Goal: Transaction & Acquisition: Purchase product/service

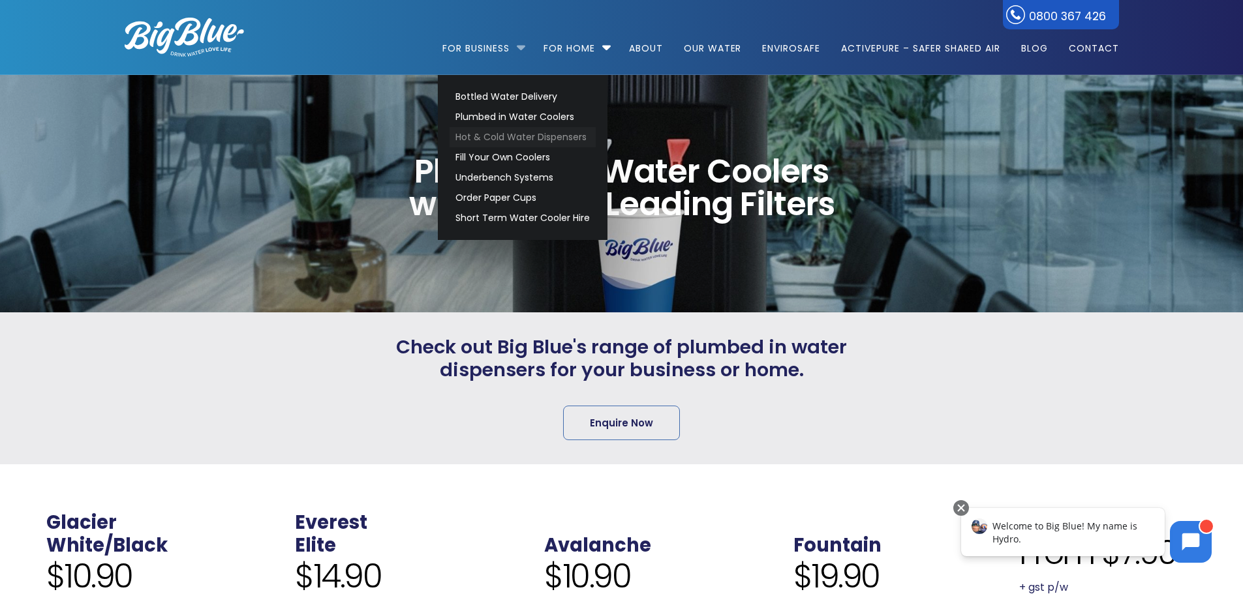
click at [518, 132] on link "Hot & Cold Water Dispensers" at bounding box center [523, 137] width 146 height 20
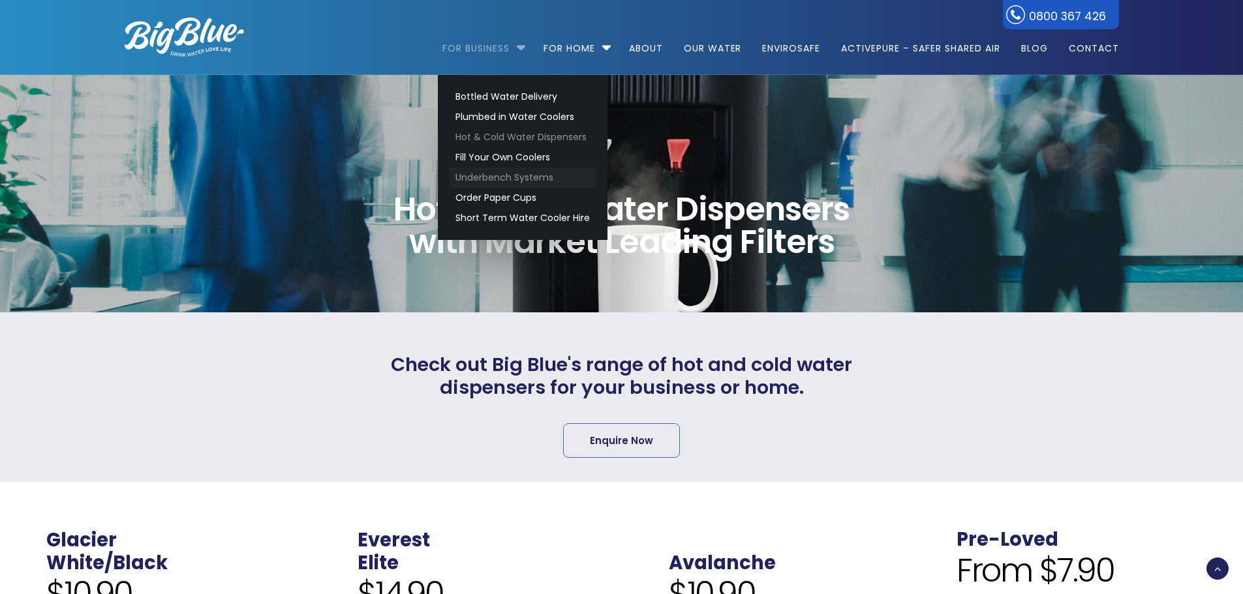
click at [536, 183] on link "Underbench Systems" at bounding box center [523, 178] width 146 height 20
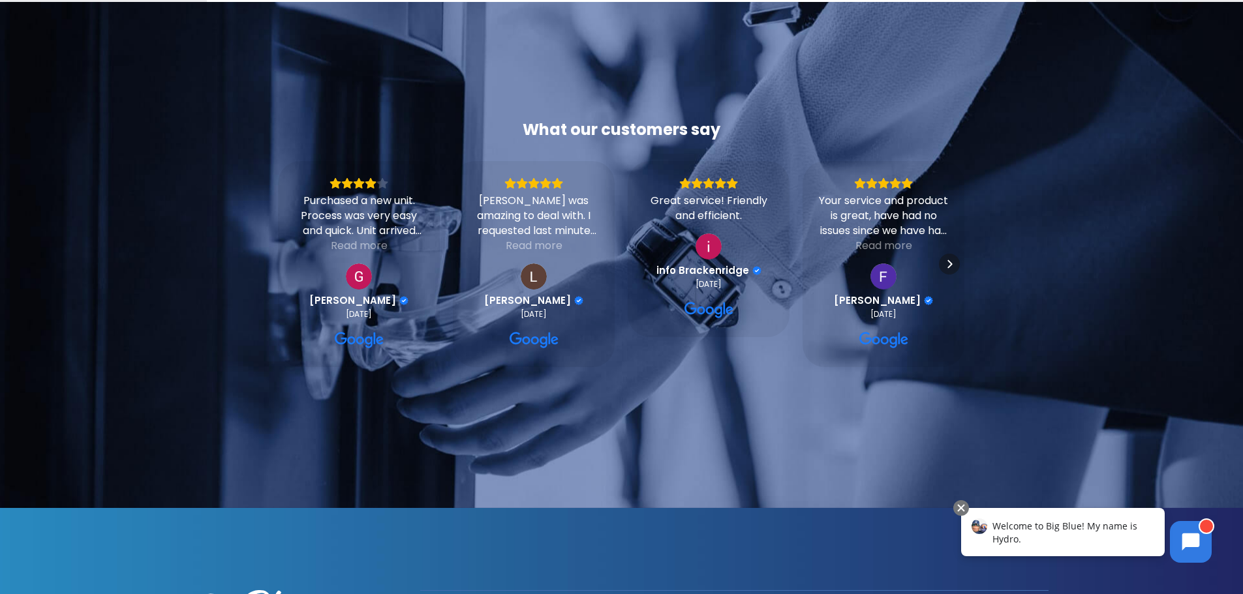
scroll to position [326, 0]
